Goal: Find specific page/section: Find specific page/section

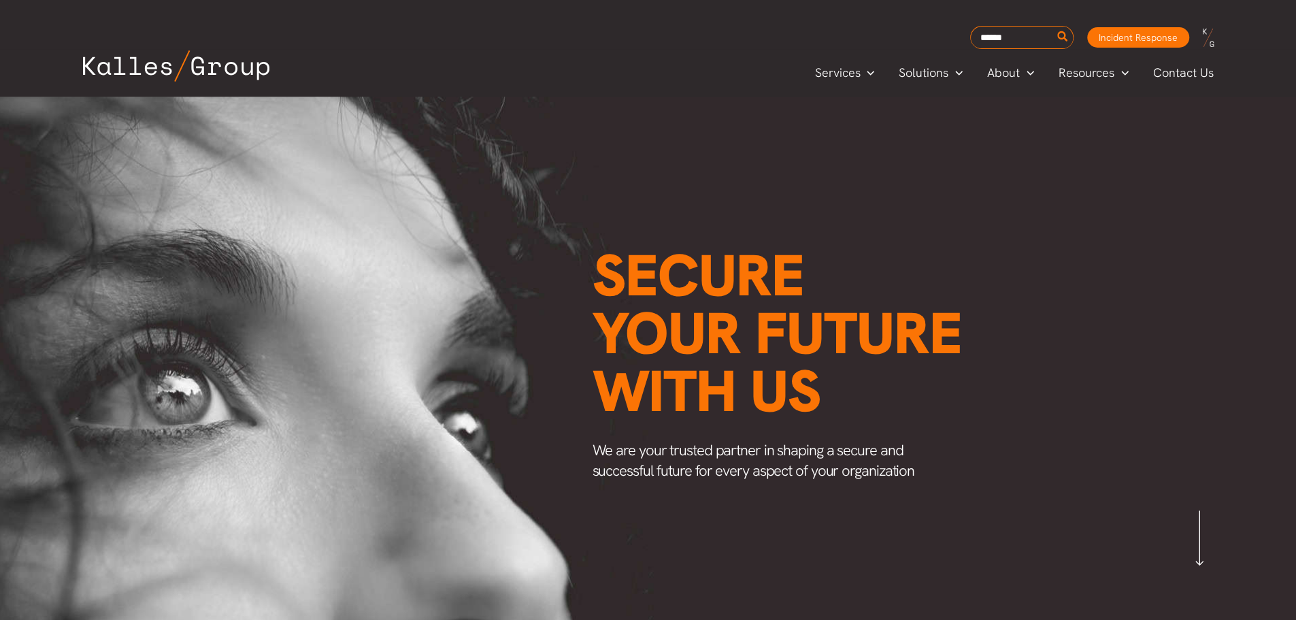
scroll to position [0, 1597]
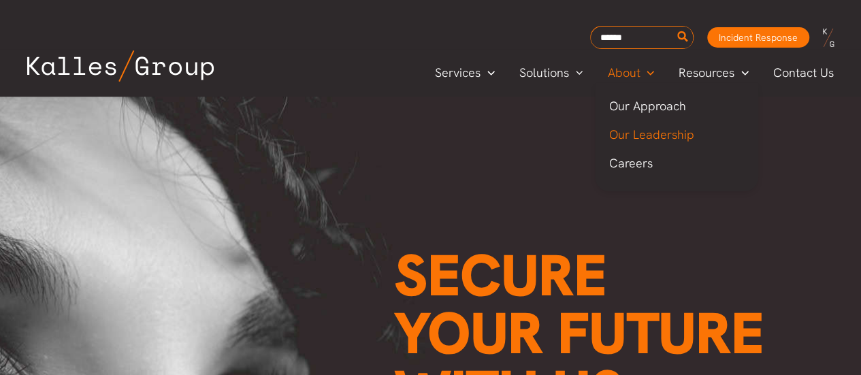
click at [654, 127] on span "Our Leadership" at bounding box center [650, 135] width 85 height 16
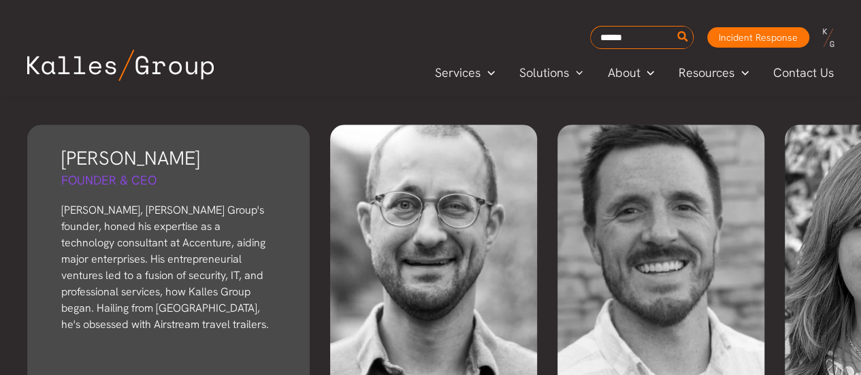
scroll to position [3110, 0]
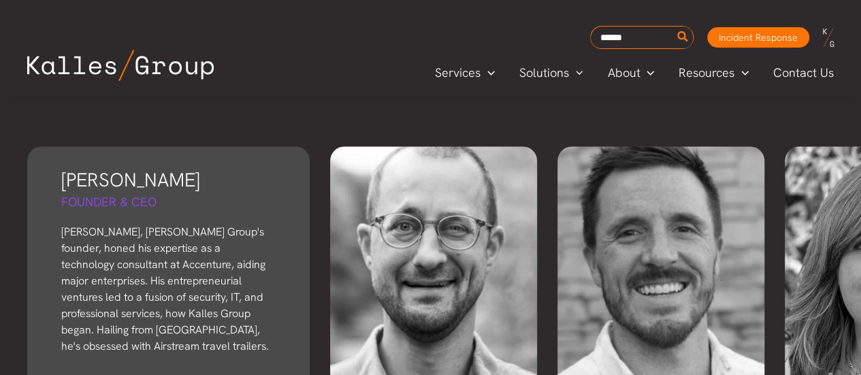
click at [124, 224] on p "[PERSON_NAME], [PERSON_NAME] Group's founder, honed his expertise as a technolo…" at bounding box center [168, 289] width 214 height 131
